Goal: Find specific page/section: Find specific page/section

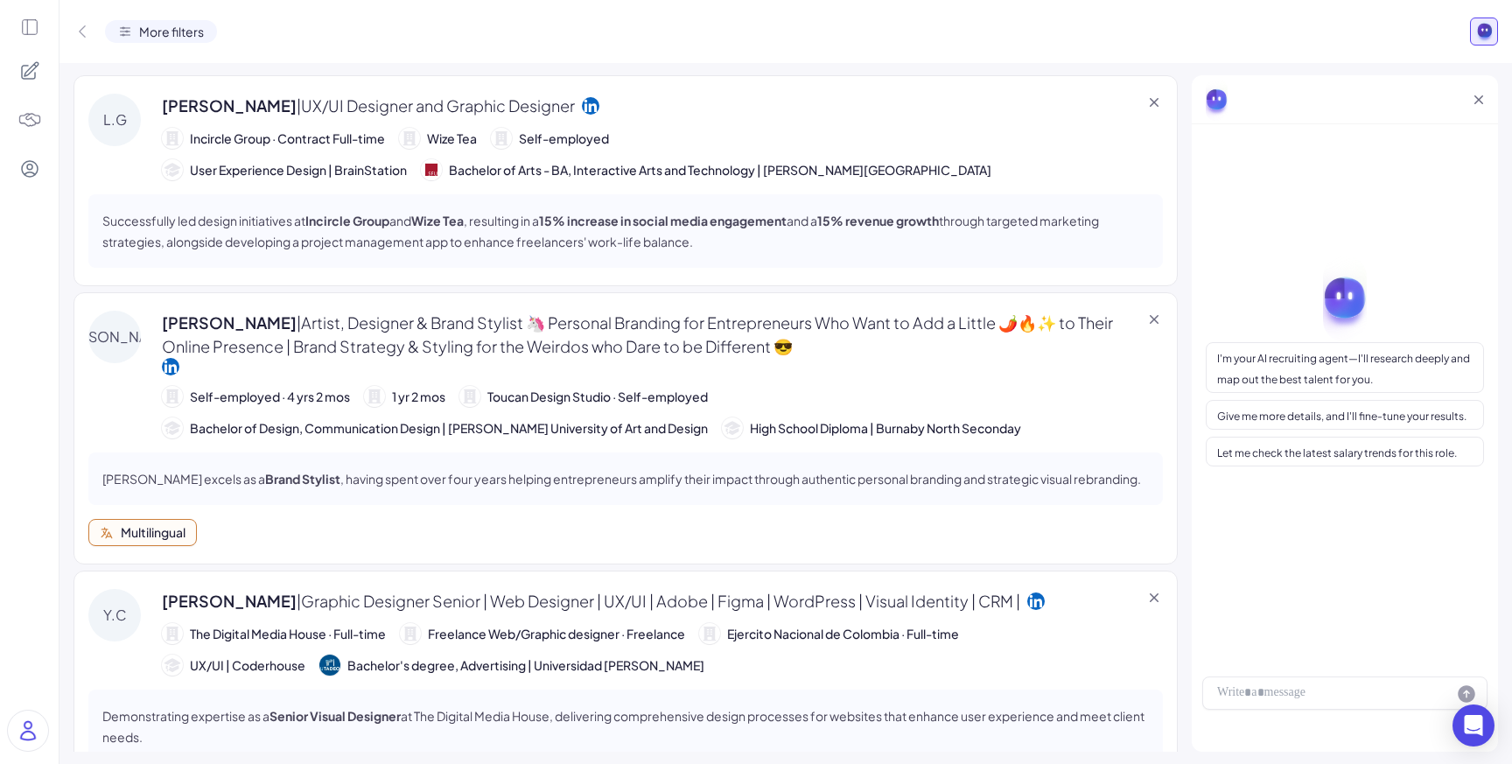
scroll to position [4211, 0]
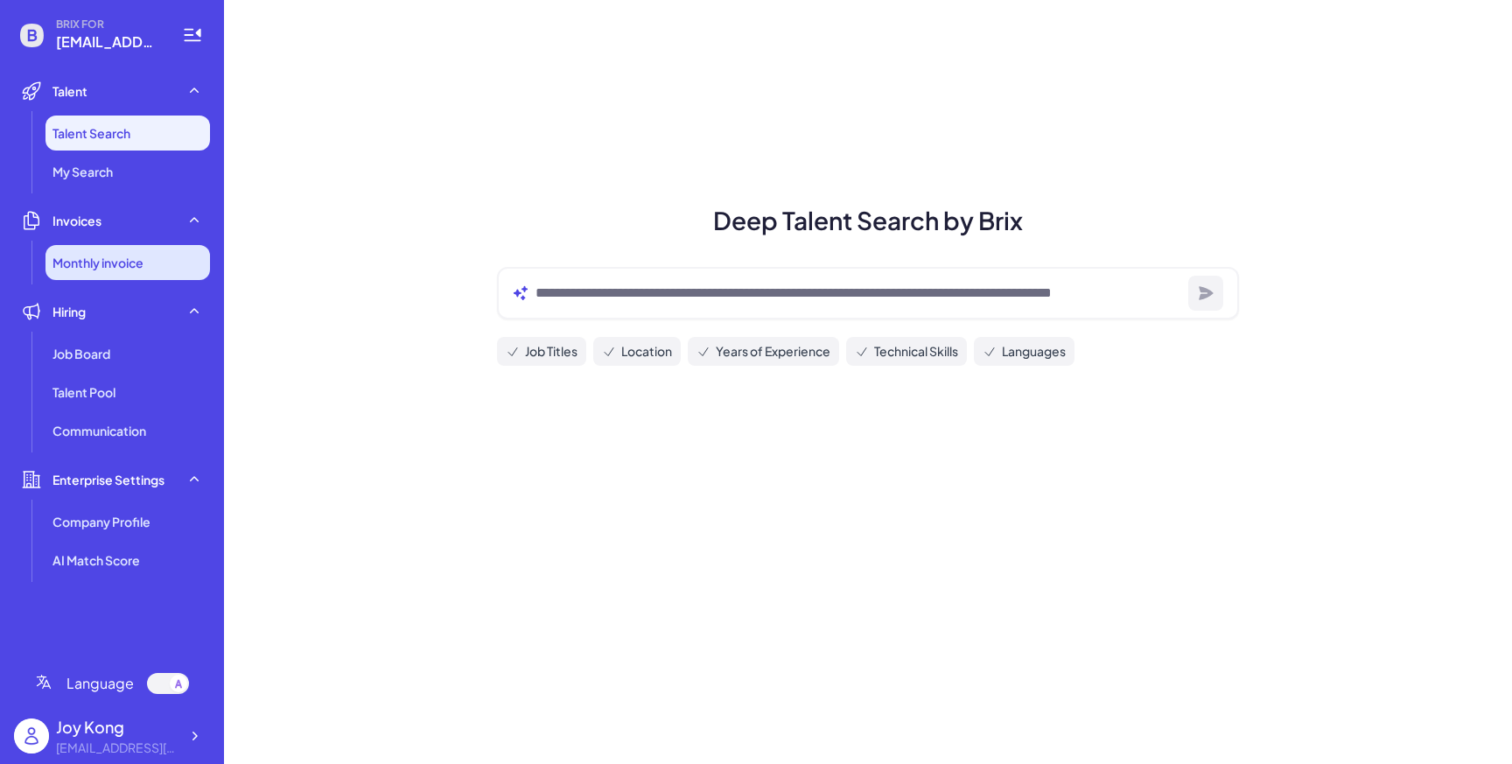
click at [98, 276] on li "Monthly invoice" at bounding box center [128, 262] width 165 height 35
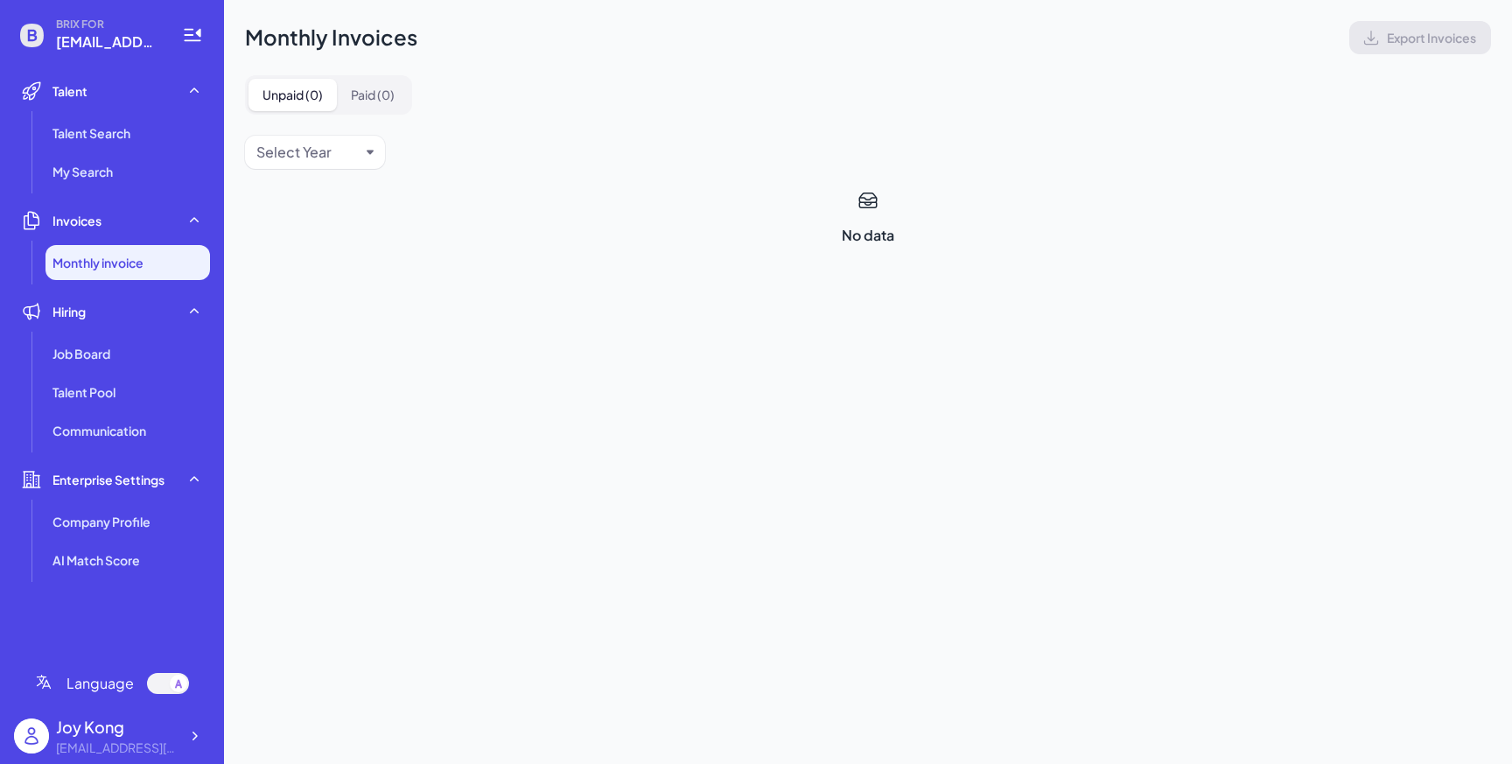
click at [105, 112] on li "Talent Talent Search My Search" at bounding box center [112, 132] width 196 height 116
click at [116, 128] on span "Talent Search" at bounding box center [92, 133] width 78 height 18
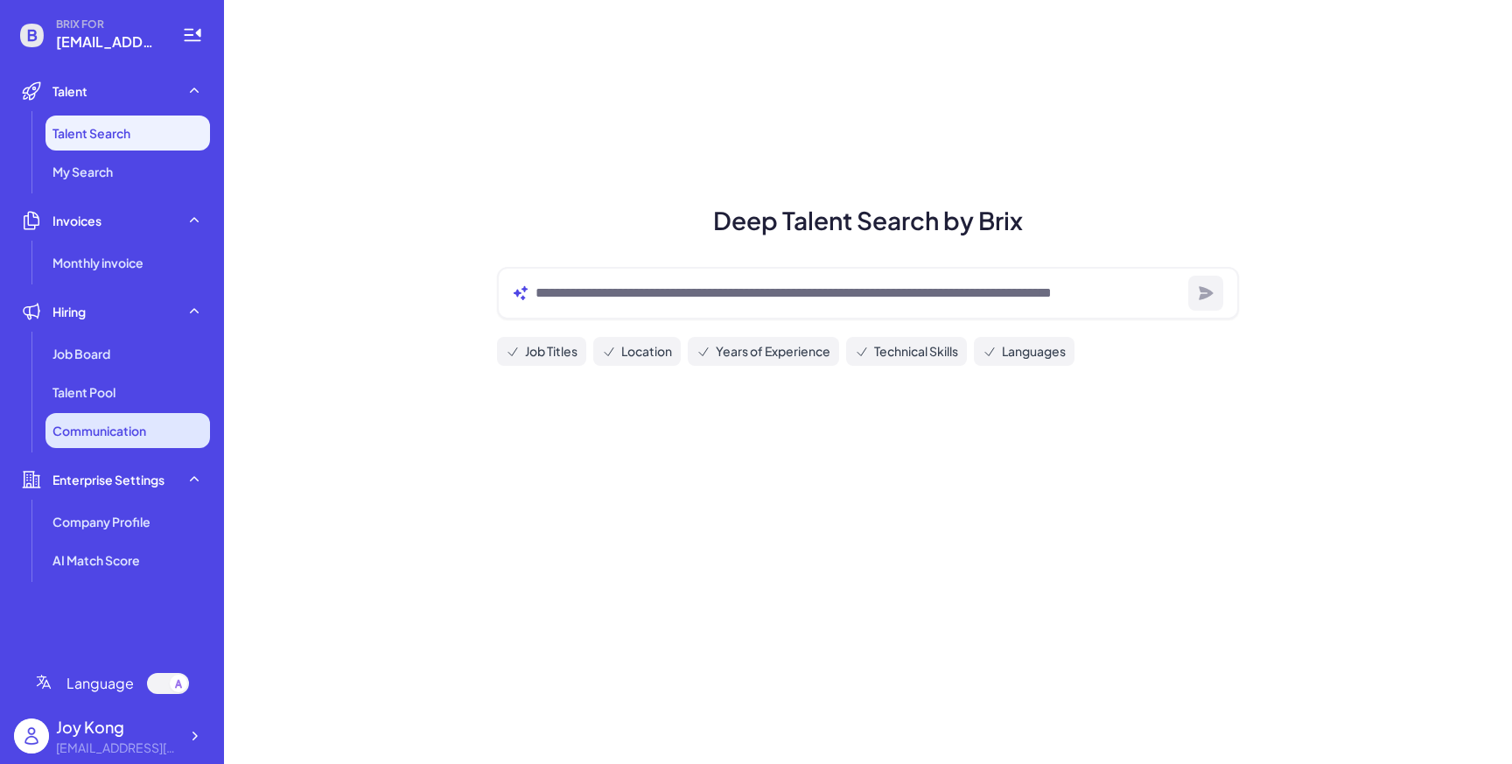
click at [77, 422] on span "Communication" at bounding box center [100, 431] width 94 height 18
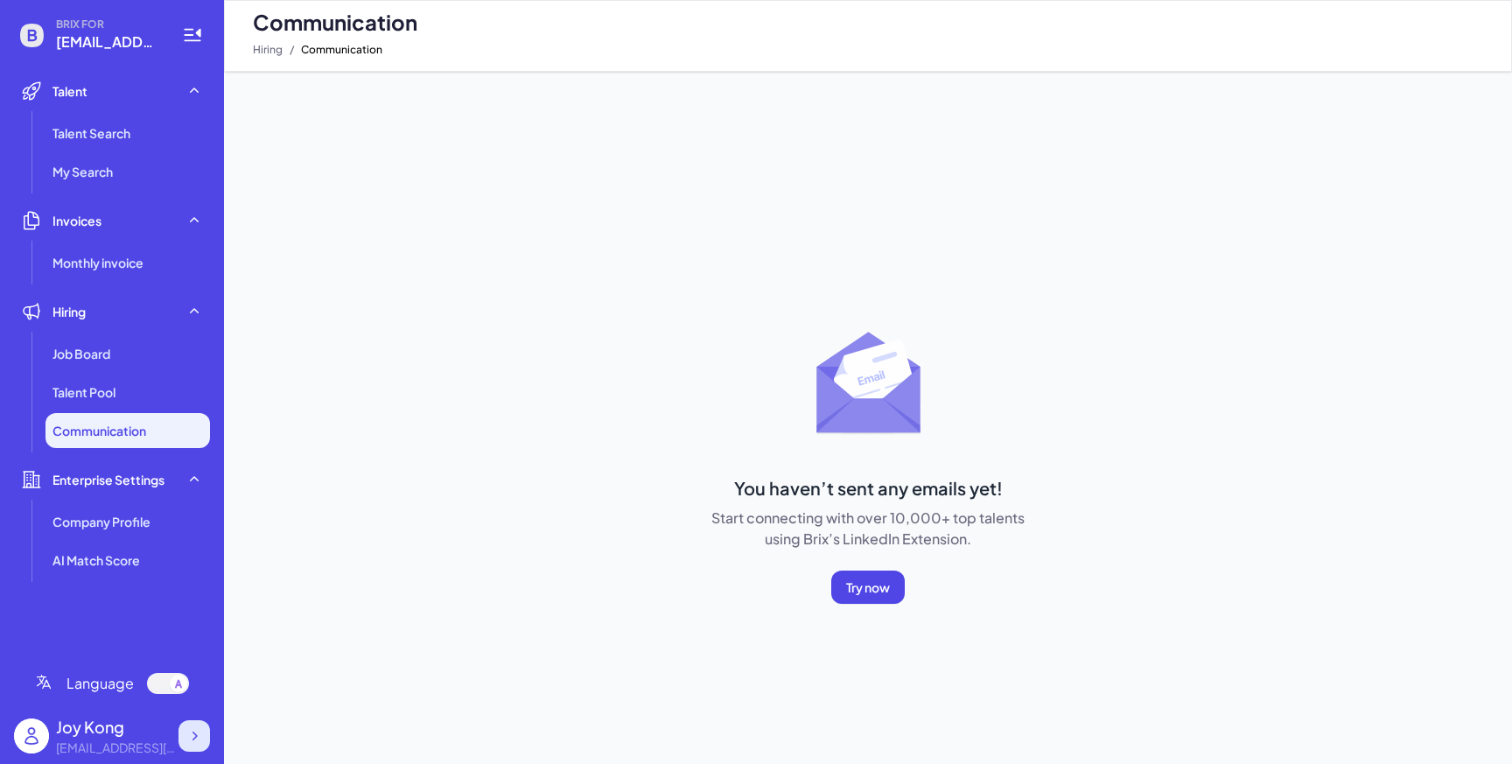
click at [180, 745] on div at bounding box center [195, 736] width 32 height 32
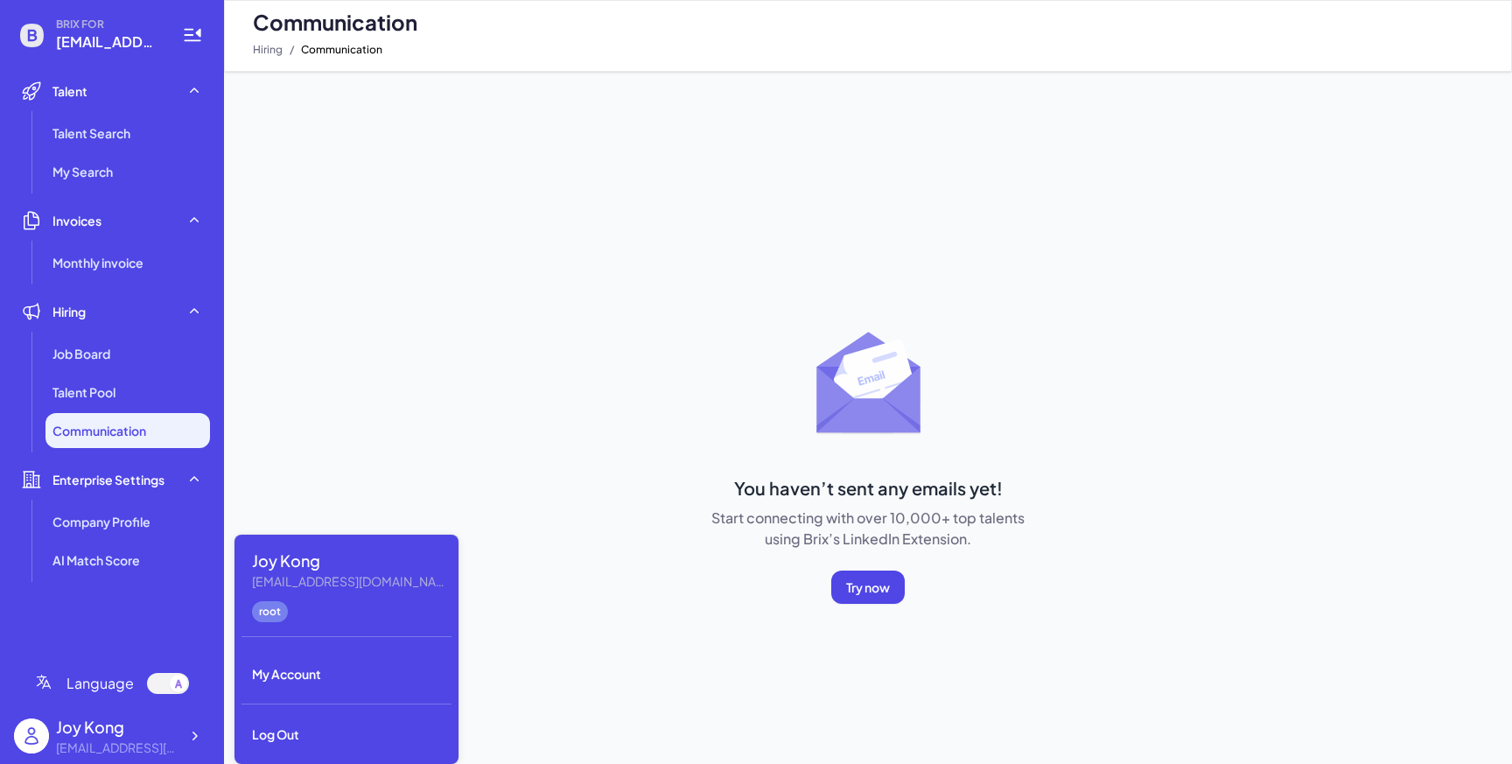
click at [357, 356] on div "You haven’t sent any emails yet! Start connecting with over 10,000+ top talents…" at bounding box center [868, 647] width 1260 height 664
